Goal: Submit feedback/report problem

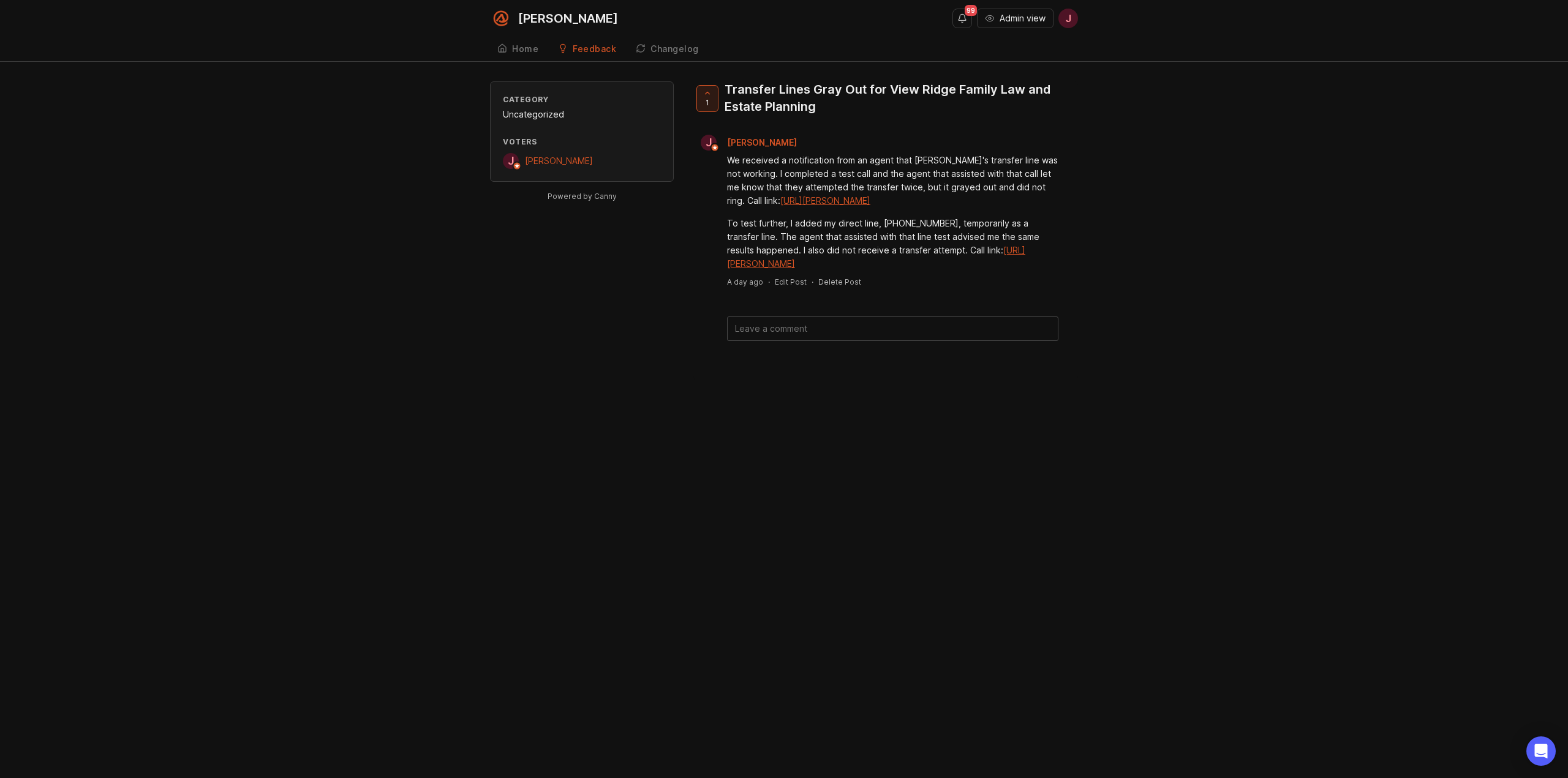
click at [824, 327] on div "1 Transfer Lines Gray Out for View Ridge Family Law and Estate Planning J Jamie…" at bounding box center [885, 211] width 384 height 260
click at [822, 340] on textarea at bounding box center [893, 329] width 330 height 23
paste textarea "https://agent.smith.ai/agent/call/CA80067cbdd737ece429d9f2049e327d83/"
type textarea "Another example: https://agent.smith.ai/agent/call/CA80067cbdd737ece429d9f2049e…"
click at [1022, 381] on button "Submit" at bounding box center [1025, 375] width 49 height 26
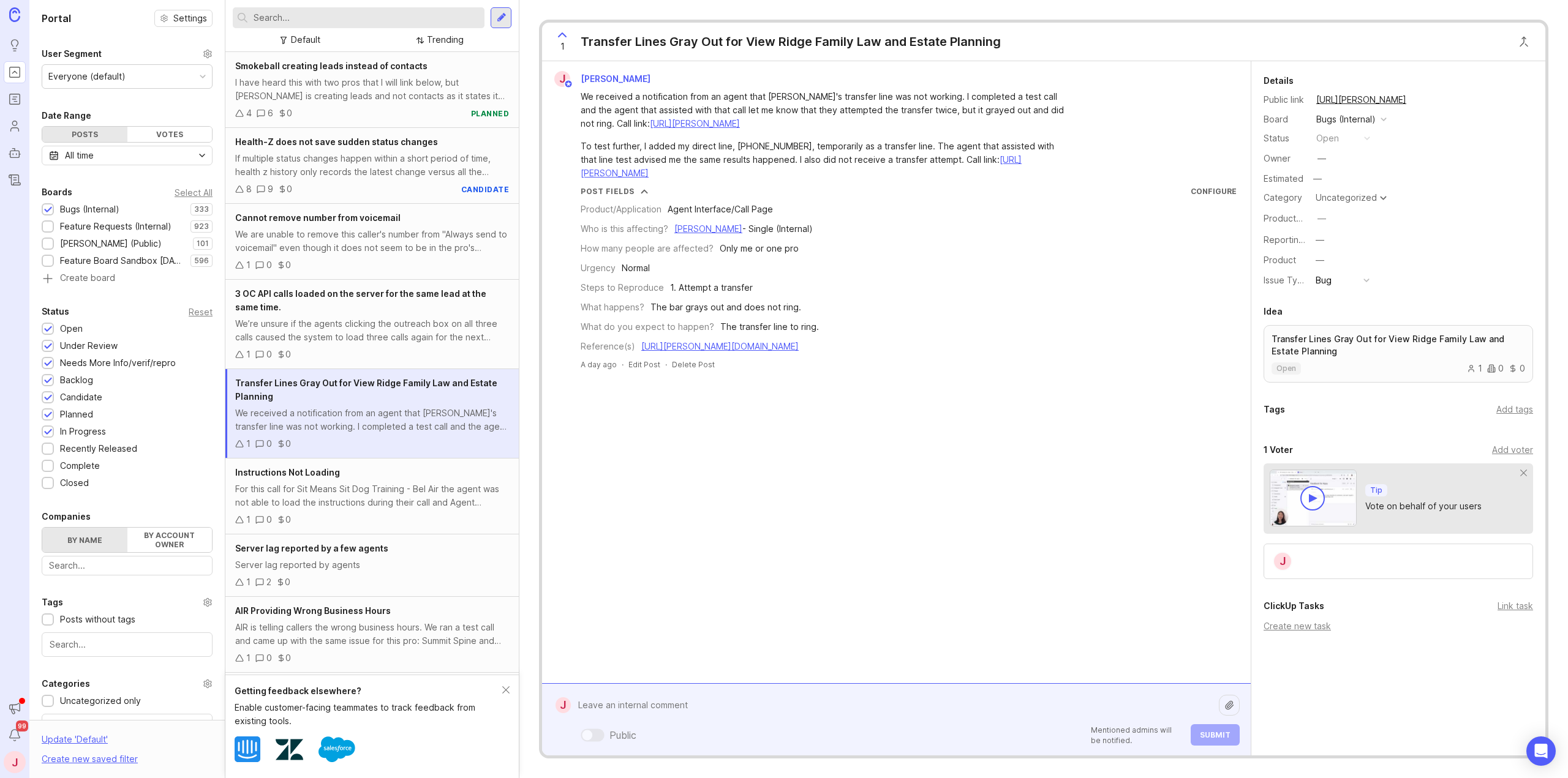
click at [721, 734] on div "Public Mentioned admins will be notified. Submit" at bounding box center [905, 720] width 669 height 52
type textarea "A"
paste textarea "https://agent.smith.ai/agent/call/CA80067cbdd737ece429d9f2049e327d83/"
type textarea "Another example: https://agent.smith.ai/agent/call/CA80067cbdd737ece429d9f2049e…"
click at [1229, 733] on span "Submit" at bounding box center [1215, 735] width 31 height 9
